Goal: Task Accomplishment & Management: Use online tool/utility

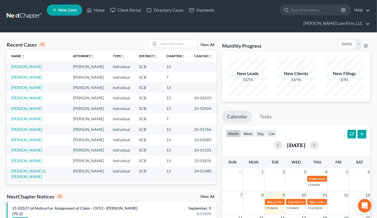
click at [184, 40] on input "search" at bounding box center [178, 44] width 39 height 8
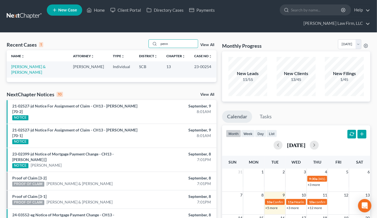
click at [175, 40] on input "penn" at bounding box center [178, 44] width 39 height 8
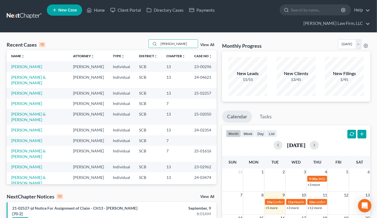
type input "[PERSON_NAME]"
click at [28, 64] on link "[PERSON_NAME]" at bounding box center [26, 66] width 31 height 5
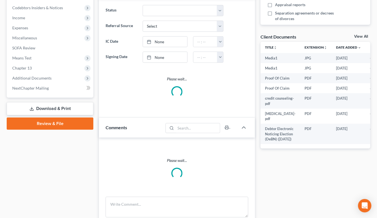
select select "2"
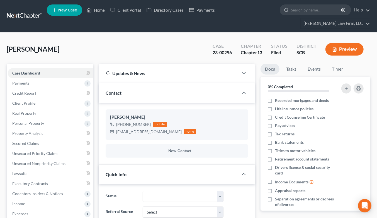
click at [28, 199] on span "Income" at bounding box center [51, 204] width 86 height 10
click at [34, 211] on span "Employment Income" at bounding box center [41, 213] width 36 height 5
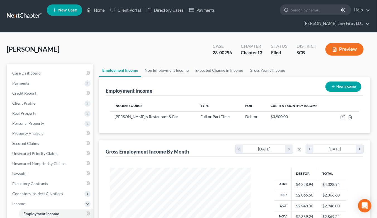
scroll to position [100, 152]
click at [23, 11] on link at bounding box center [25, 16] width 36 height 10
